Goal: Entertainment & Leisure: Consume media (video, audio)

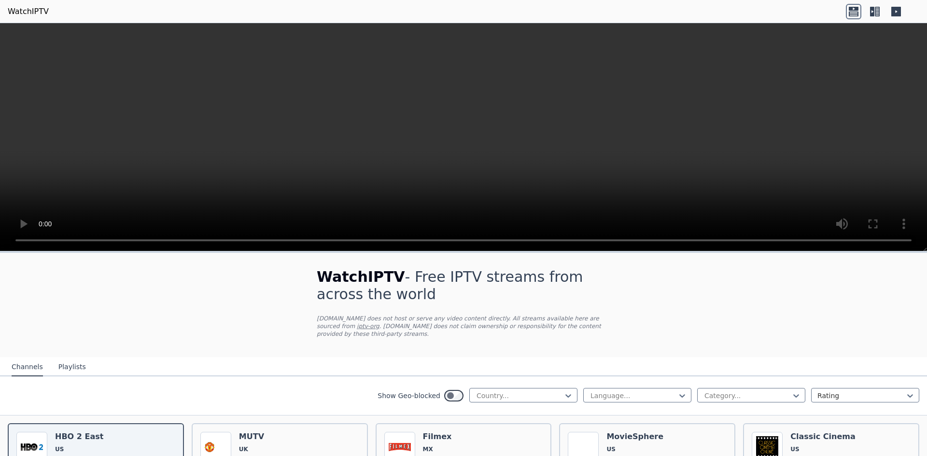
drag, startPoint x: 926, startPoint y: 68, endPoint x: 925, endPoint y: 110, distance: 42.0
click at [925, 110] on video at bounding box center [463, 137] width 927 height 228
click at [481, 391] on div at bounding box center [520, 396] width 88 height 10
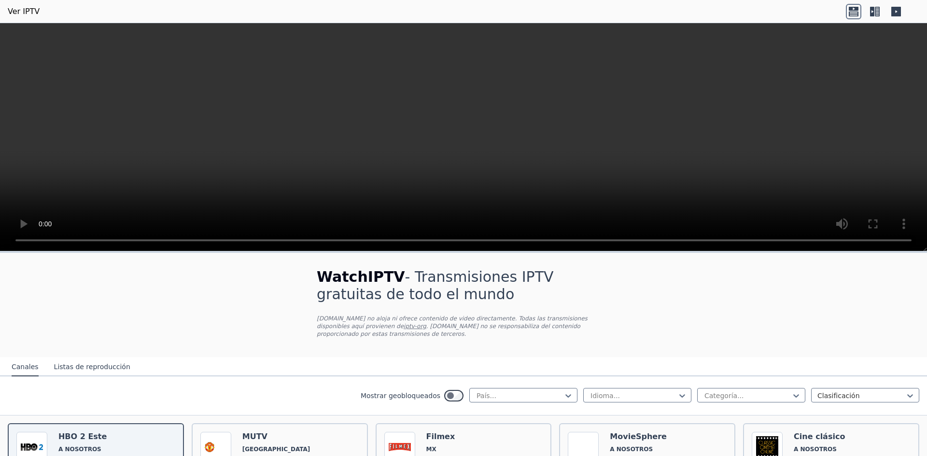
click at [76, 363] on font "Listas de reproducción" at bounding box center [92, 367] width 76 height 8
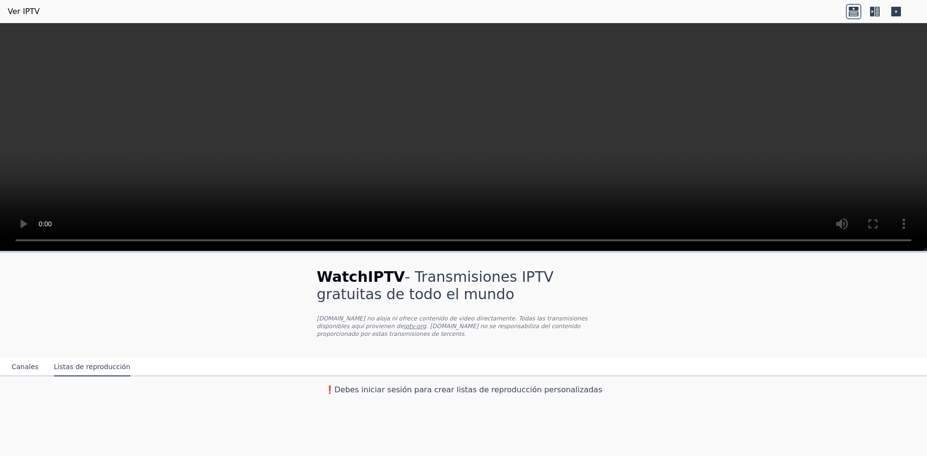
click at [20, 363] on font "Canales" at bounding box center [25, 367] width 27 height 8
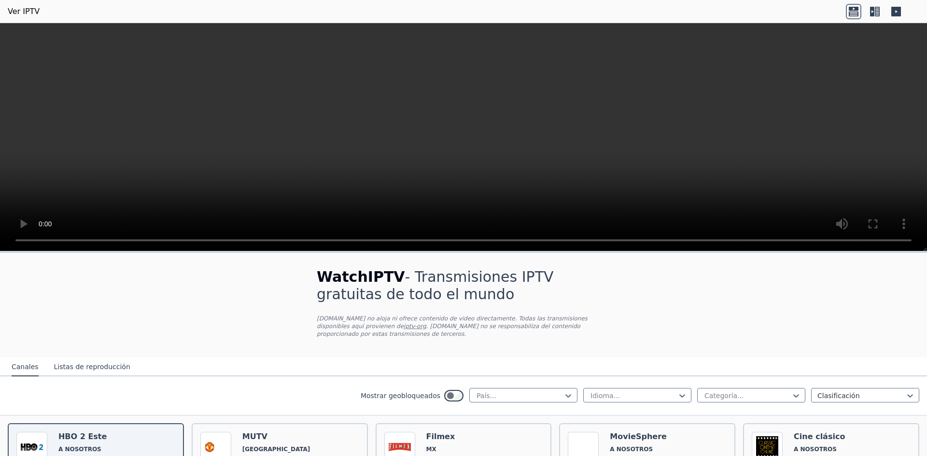
click at [879, 11] on icon at bounding box center [874, 11] width 15 height 15
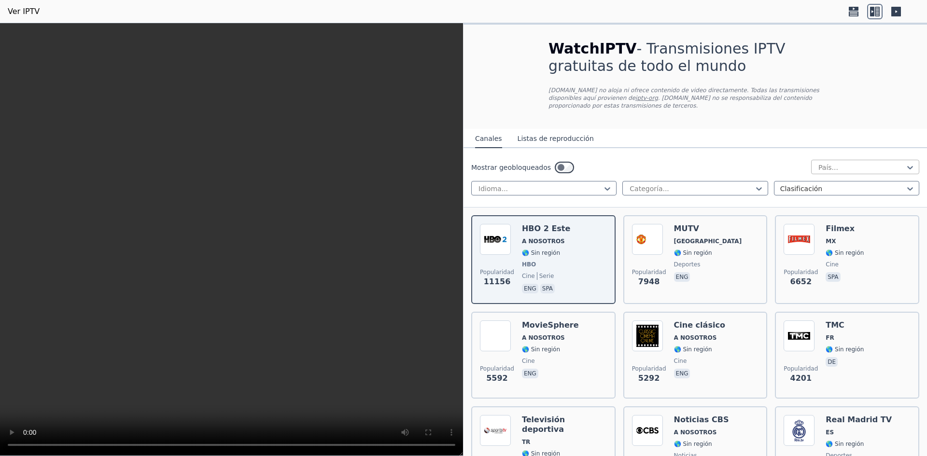
click at [886, 163] on div at bounding box center [861, 168] width 88 height 10
type input "*"
type input "***"
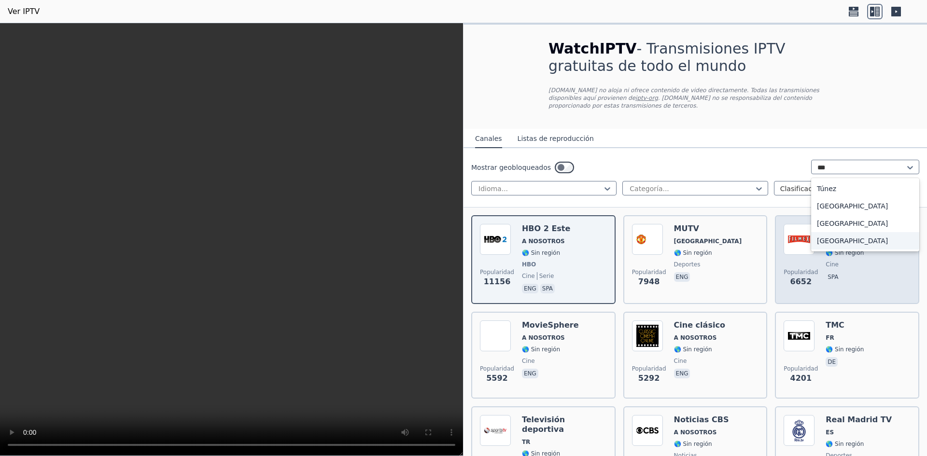
click at [840, 237] on font "[GEOGRAPHIC_DATA]" at bounding box center [852, 241] width 71 height 8
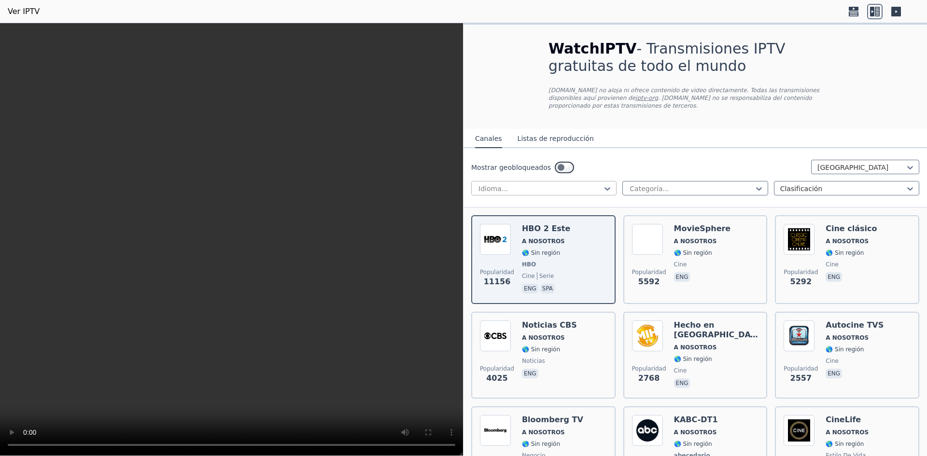
click at [599, 184] on div at bounding box center [539, 189] width 125 height 10
click at [647, 184] on div at bounding box center [691, 189] width 125 height 10
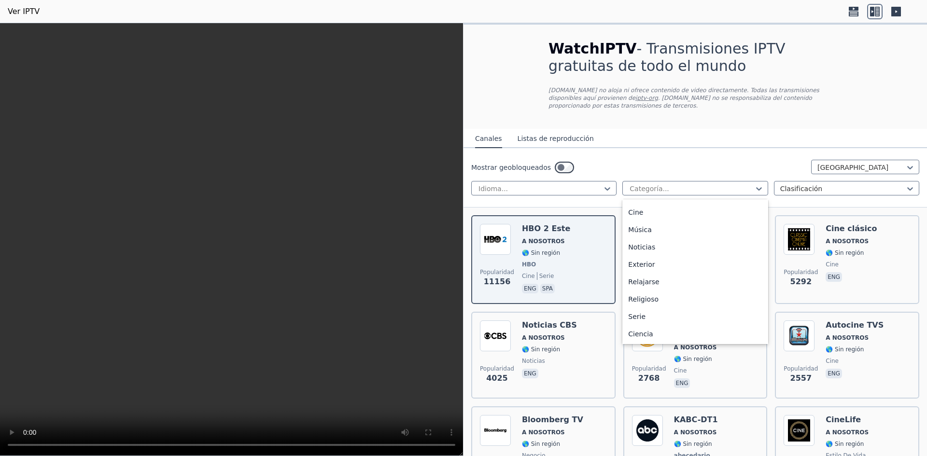
scroll to position [262, 0]
click at [672, 238] on div "Noticias" at bounding box center [694, 243] width 145 height 17
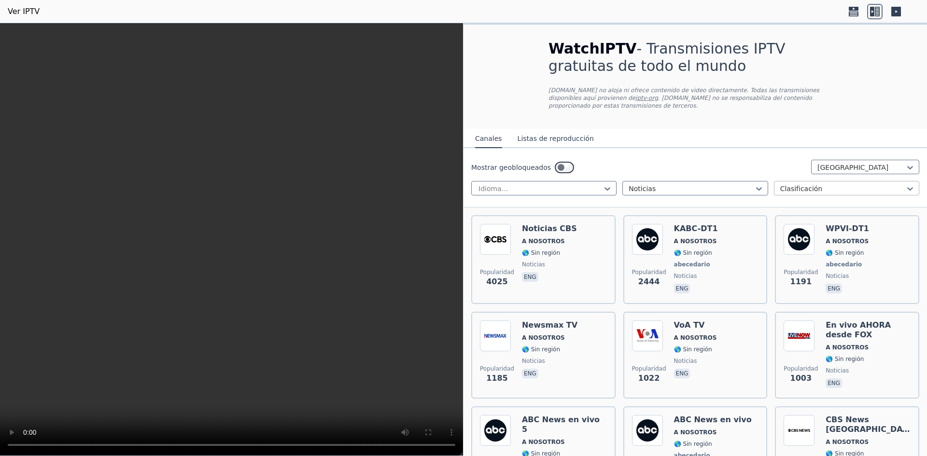
click at [849, 184] on div at bounding box center [842, 189] width 125 height 10
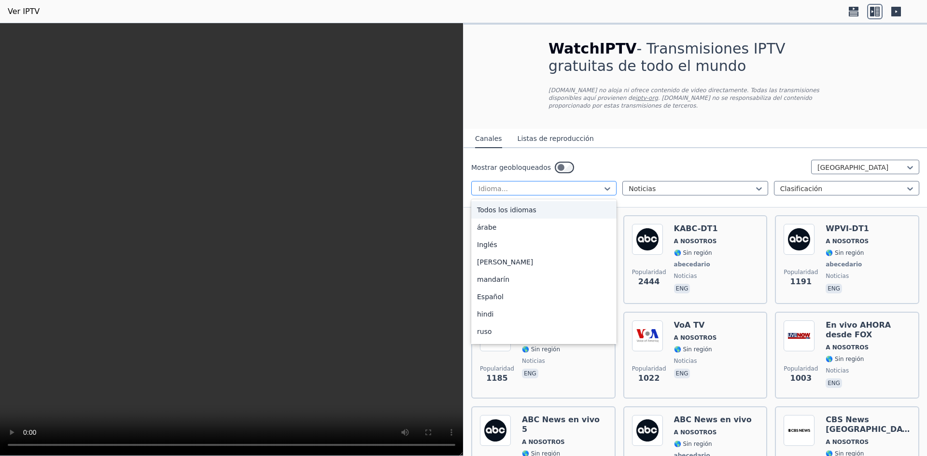
click at [544, 184] on div at bounding box center [539, 189] width 125 height 10
click at [519, 290] on div "Español" at bounding box center [543, 296] width 145 height 17
